Goal: Register for event/course

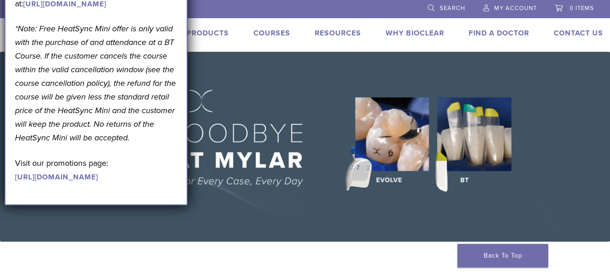
click at [509, 6] on span "My Account" at bounding box center [515, 8] width 43 height 7
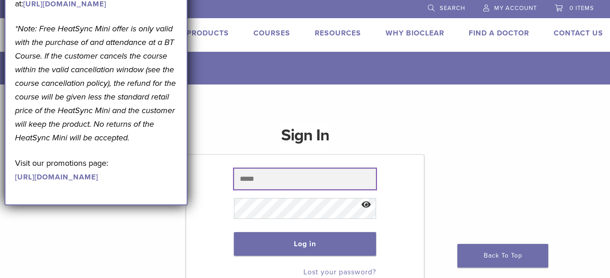
click at [281, 178] on input "text" at bounding box center [305, 179] width 143 height 21
type input "**********"
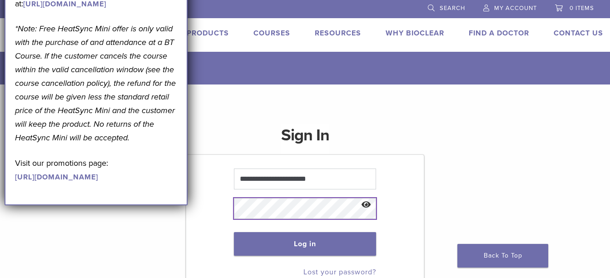
click at [234, 232] on button "Log in" at bounding box center [305, 244] width 143 height 24
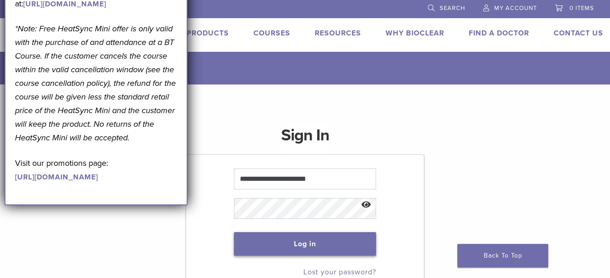
click at [298, 245] on button "Log in" at bounding box center [305, 244] width 143 height 24
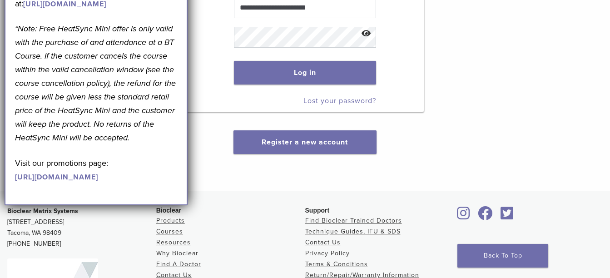
scroll to position [227, 0]
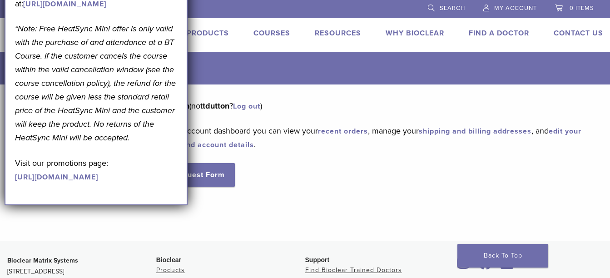
click at [271, 34] on link "Courses" at bounding box center [272, 33] width 37 height 9
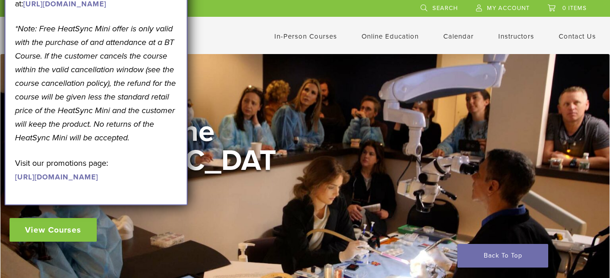
click at [72, 182] on link "[URL][DOMAIN_NAME]" at bounding box center [56, 177] width 83 height 9
click at [82, 9] on link "https://www.bioclearmatrix.com/events/6-in-person-black-triangle-certification-…" at bounding box center [64, 4] width 83 height 9
click at [83, 9] on link "https://www.bioclearmatrix.com/events/6-in-person-black-triangle-certification-…" at bounding box center [64, 4] width 83 height 9
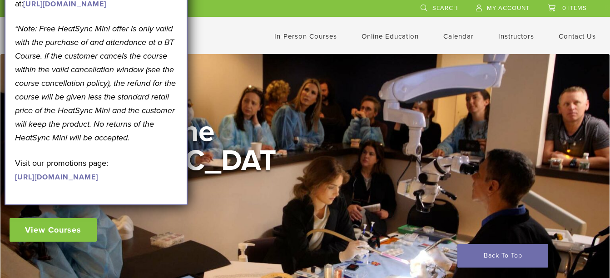
click at [83, 9] on link "https://www.bioclearmatrix.com/events/6-in-person-black-triangle-certification-…" at bounding box center [64, 4] width 83 height 9
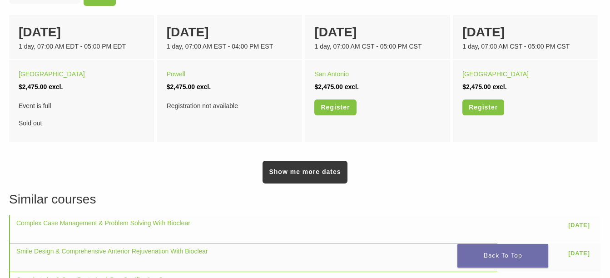
scroll to position [636, 0]
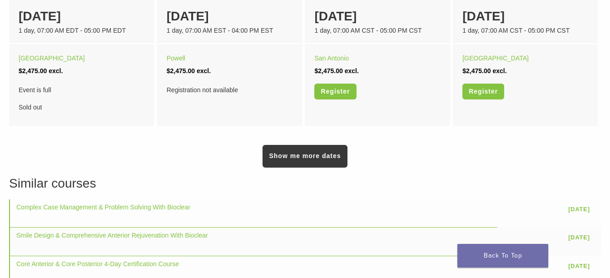
click at [309, 156] on link "Show me more dates" at bounding box center [305, 156] width 85 height 23
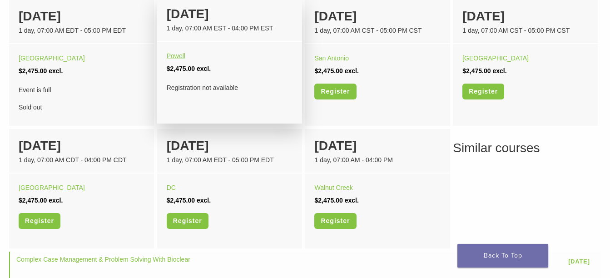
click at [177, 55] on link "Powell" at bounding box center [176, 55] width 19 height 7
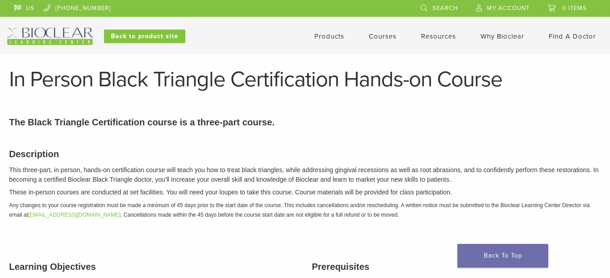
scroll to position [636, 0]
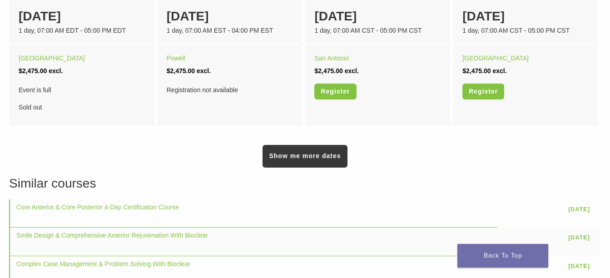
click at [298, 155] on link "Show me more dates" at bounding box center [305, 156] width 85 height 23
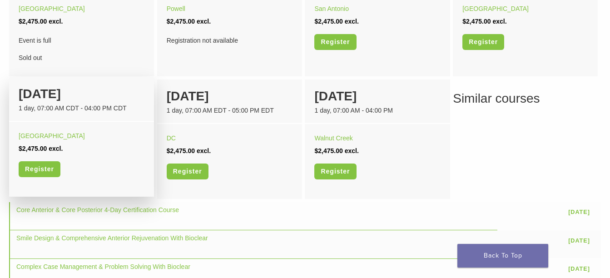
scroll to position [682, 0]
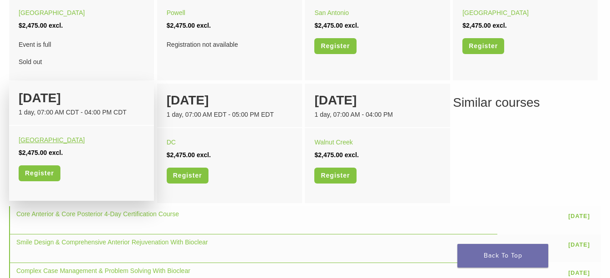
click at [41, 140] on link "[GEOGRAPHIC_DATA]" at bounding box center [52, 139] width 66 height 7
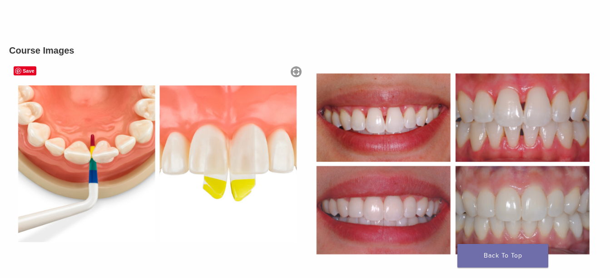
scroll to position [318, 0]
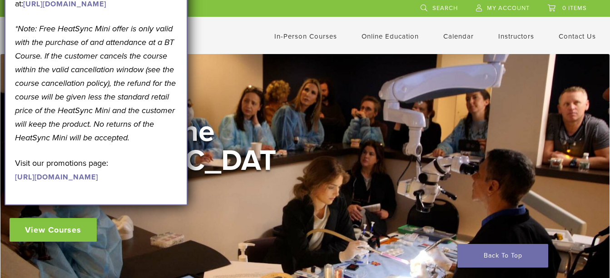
click at [293, 35] on link "In-Person Courses" at bounding box center [306, 36] width 63 height 8
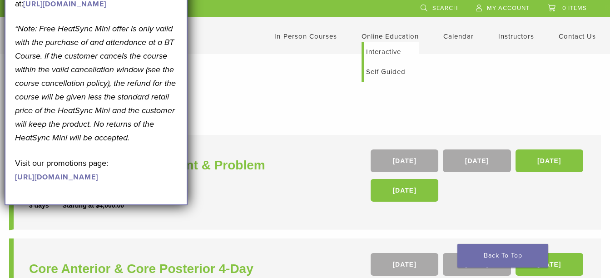
click at [378, 43] on link "Interactive" at bounding box center [391, 52] width 55 height 20
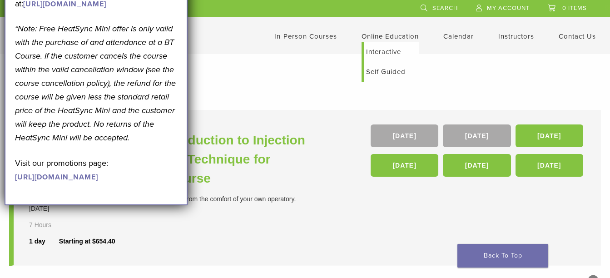
click at [384, 70] on link "Self Guided" at bounding box center [391, 72] width 55 height 20
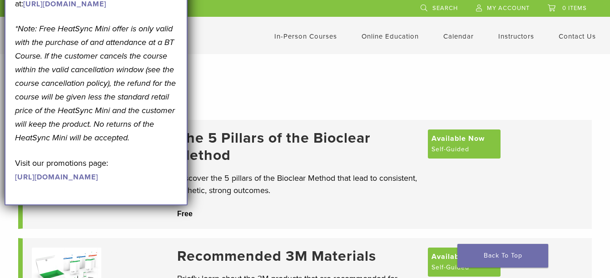
drag, startPoint x: 129, startPoint y: 4, endPoint x: 120, endPoint y: 14, distance: 13.6
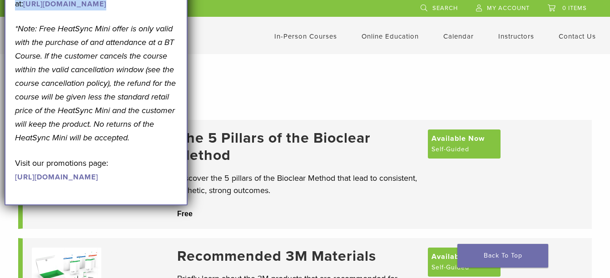
click at [180, 2] on div "September Promotion! Valid [DATE]–[DATE]. Get A Free* HeatSync Mini when you re…" at bounding box center [96, 62] width 183 height 285
drag, startPoint x: 107, startPoint y: 207, endPoint x: 103, endPoint y: 203, distance: 5.5
click at [93, 68] on div "September Promotion! Valid September 1–30, 2025. Get A Free* HeatSync Mini when…" at bounding box center [96, 56] width 162 height 253
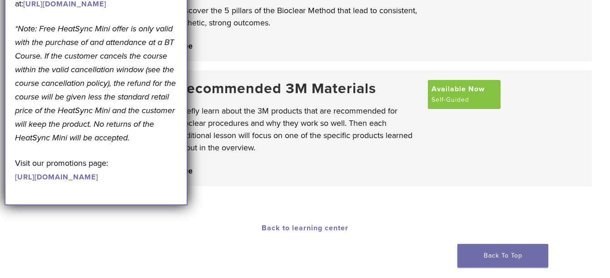
scroll to position [182, 0]
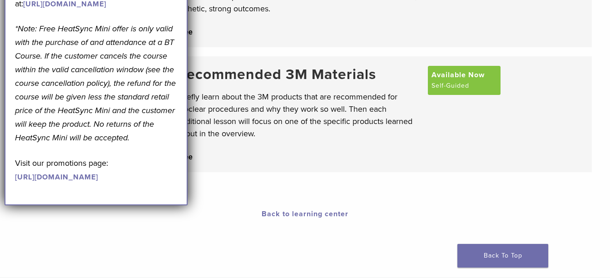
click at [221, 184] on div "The 5 Pillars of the Bioclear Method Discover the 5 pillars of the Bioclear Met…" at bounding box center [305, 60] width 610 height 284
click at [219, 185] on div "The 5 Pillars of the Bioclear Method Discover the 5 pillars of the Bioclear Met…" at bounding box center [305, 60] width 610 height 284
click at [218, 185] on div "The 5 Pillars of the Bioclear Method Discover the 5 pillars of the Bioclear Met…" at bounding box center [305, 60] width 610 height 284
click at [217, 184] on div "The 5 Pillars of the Bioclear Method Discover the 5 pillars of the Bioclear Met…" at bounding box center [305, 60] width 610 height 284
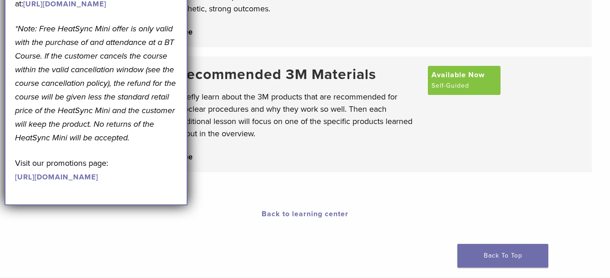
click at [215, 185] on div "The 5 Pillars of the Bioclear Method Discover the 5 pillars of the Bioclear Met…" at bounding box center [305, 60] width 610 height 284
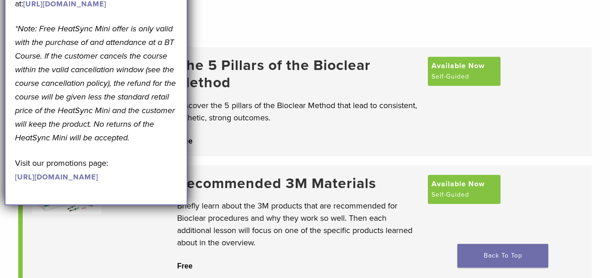
scroll to position [45, 0]
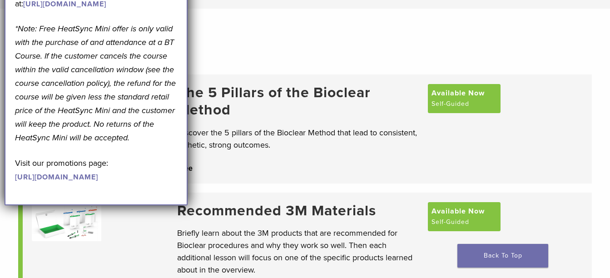
click at [177, 7] on div "September Promotion! Valid September 1–30, 2025. Get A Free* HeatSync Mini when…" at bounding box center [96, 62] width 183 height 285
click at [178, 7] on div "September Promotion! Valid September 1–30, 2025. Get A Free* HeatSync Mini when…" at bounding box center [96, 62] width 183 height 285
drag, startPoint x: 178, startPoint y: 7, endPoint x: 154, endPoint y: 63, distance: 60.3
click at [154, 67] on div "September Promotion! Valid September 1–30, 2025. Get A Free* HeatSync Mini when…" at bounding box center [96, 56] width 162 height 253
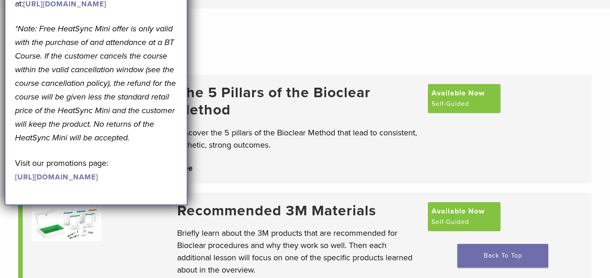
click at [177, 16] on div "September Promotion! Valid September 1–30, 2025. Get A Free* HeatSync Mini when…" at bounding box center [96, 62] width 183 height 285
drag, startPoint x: 177, startPoint y: 16, endPoint x: 167, endPoint y: 13, distance: 10.9
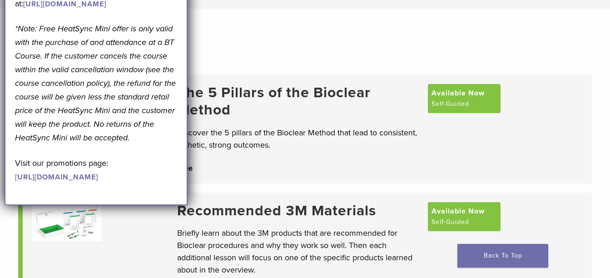
click at [455, 39] on div at bounding box center [305, 31] width 610 height 45
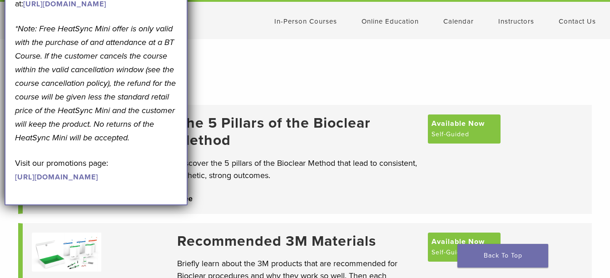
scroll to position [0, 0]
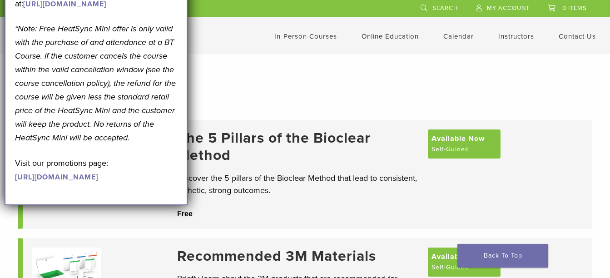
click at [211, 79] on div at bounding box center [305, 76] width 610 height 45
click at [330, 88] on div at bounding box center [305, 76] width 610 height 45
click at [468, 143] on span "Available Now" at bounding box center [458, 137] width 53 height 11
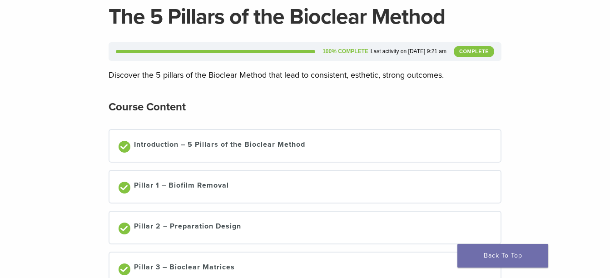
scroll to position [91, 0]
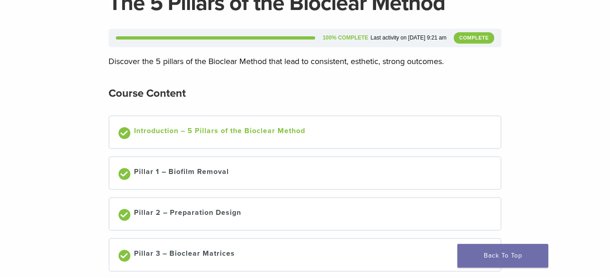
click at [125, 135] on span at bounding box center [125, 135] width 0 height 0
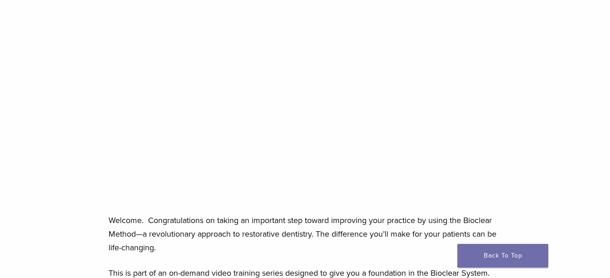
scroll to position [182, 0]
